Goal: Find specific page/section: Find specific page/section

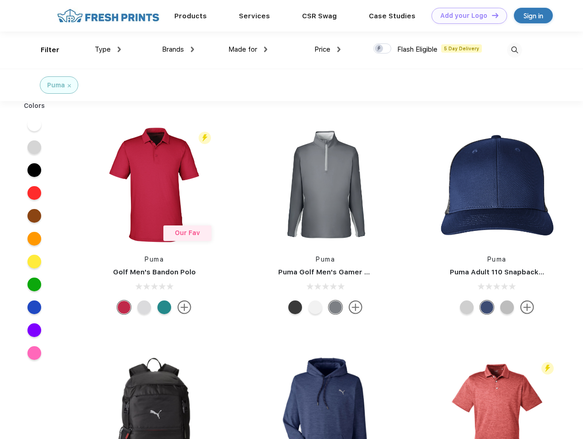
click at [465, 16] on link "Add your Logo Design Tool" at bounding box center [468, 16] width 75 height 16
click at [0, 0] on div "Design Tool" at bounding box center [0, 0] width 0 height 0
click at [491, 15] on link "Add your Logo Design Tool" at bounding box center [468, 16] width 75 height 16
click at [44, 50] on div "Filter" at bounding box center [50, 50] width 19 height 11
click at [108, 49] on span "Type" at bounding box center [103, 49] width 16 height 8
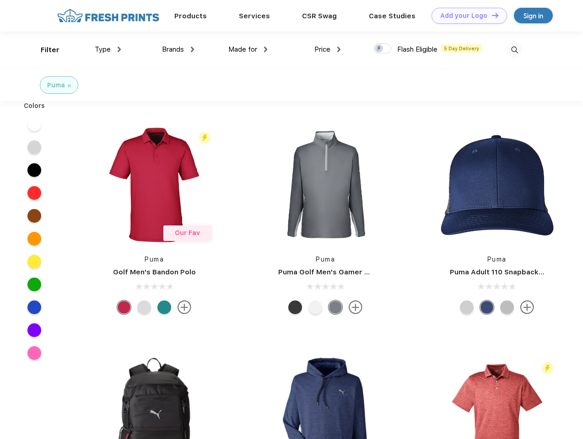
click at [178, 49] on span "Brands" at bounding box center [173, 49] width 22 height 8
click at [248, 49] on span "Made for" at bounding box center [242, 49] width 29 height 8
click at [327, 49] on span "Price" at bounding box center [322, 49] width 16 height 8
click at [382, 49] on div at bounding box center [382, 48] width 18 height 10
click at [379, 49] on input "checkbox" at bounding box center [376, 46] width 6 height 6
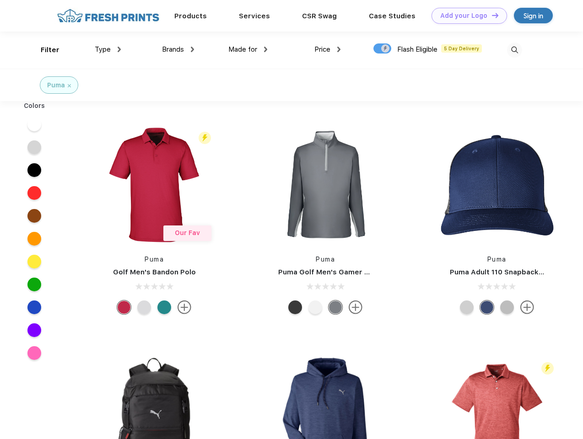
click at [514, 50] on img at bounding box center [514, 50] width 15 height 15
